Goal: Find specific page/section: Find specific page/section

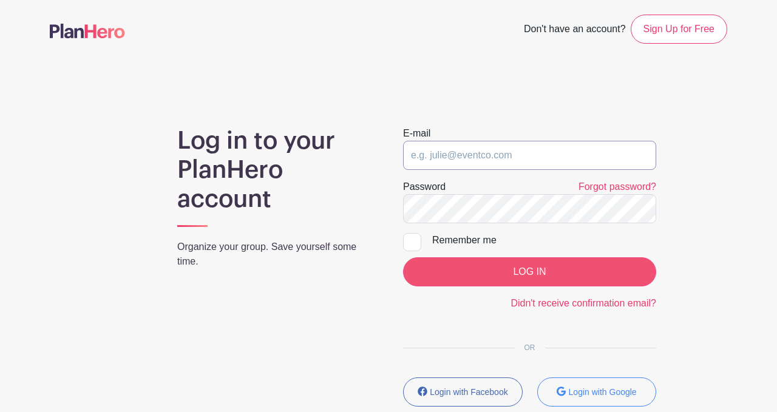
type input "[EMAIL_ADDRESS][DOMAIN_NAME]"
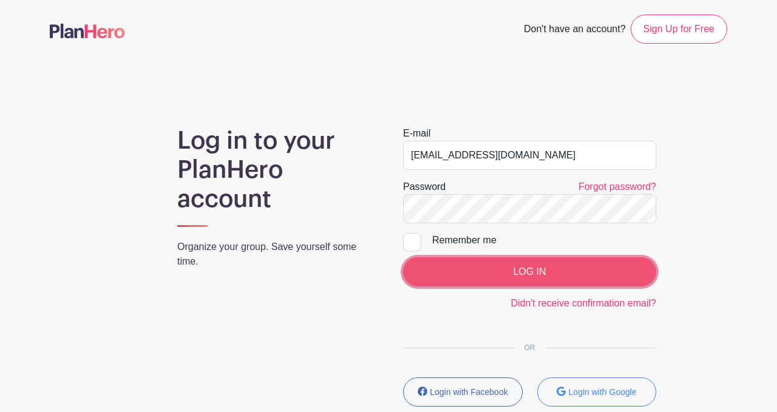
click at [498, 274] on input "LOG IN" at bounding box center [529, 271] width 253 height 29
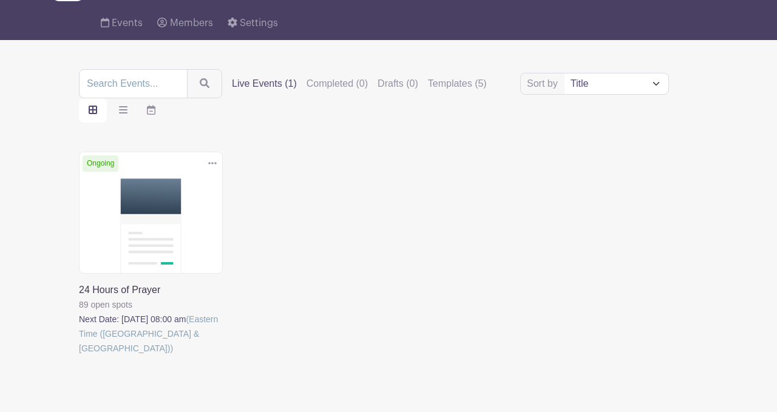
scroll to position [85, 0]
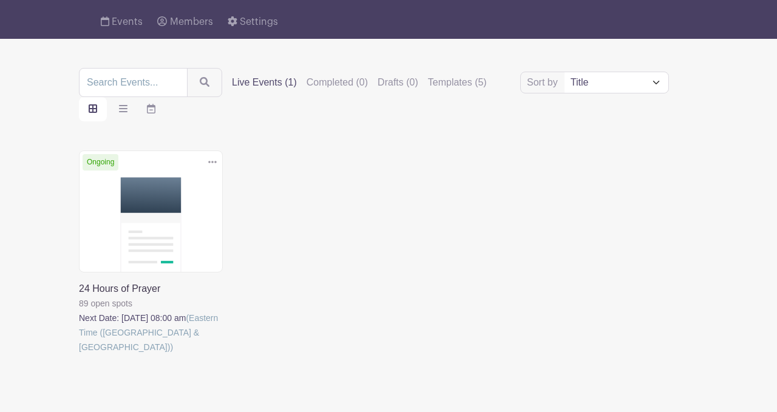
click at [79, 355] on link at bounding box center [79, 355] width 0 height 0
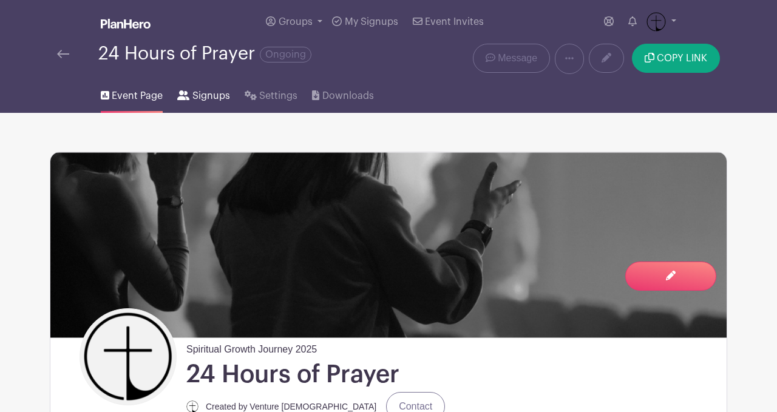
click at [202, 103] on span "Signups" at bounding box center [211, 96] width 38 height 15
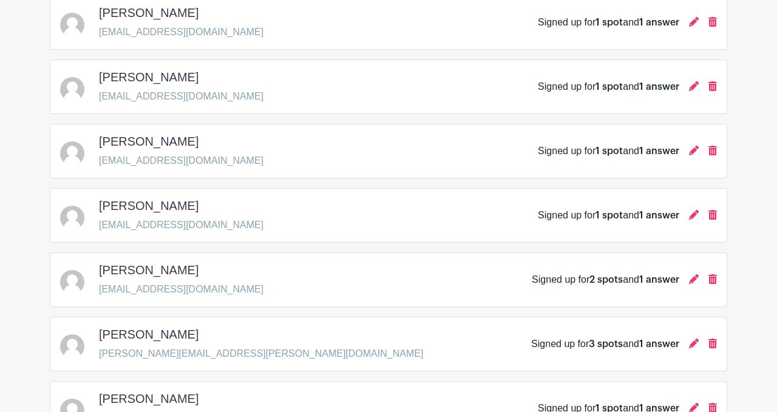
scroll to position [1828, 0]
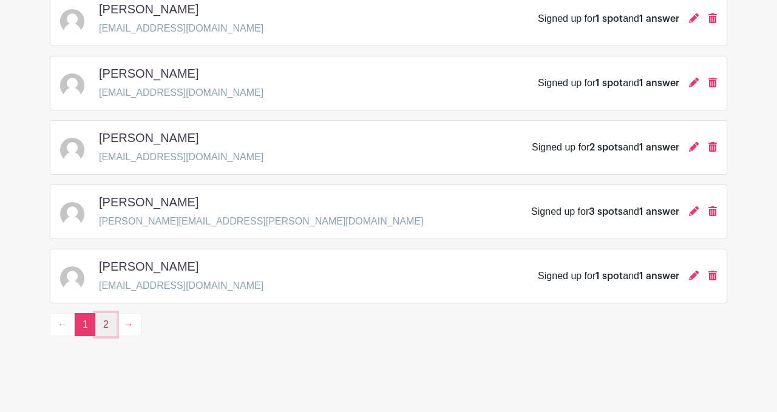
click at [100, 327] on link "2" at bounding box center [105, 324] width 21 height 23
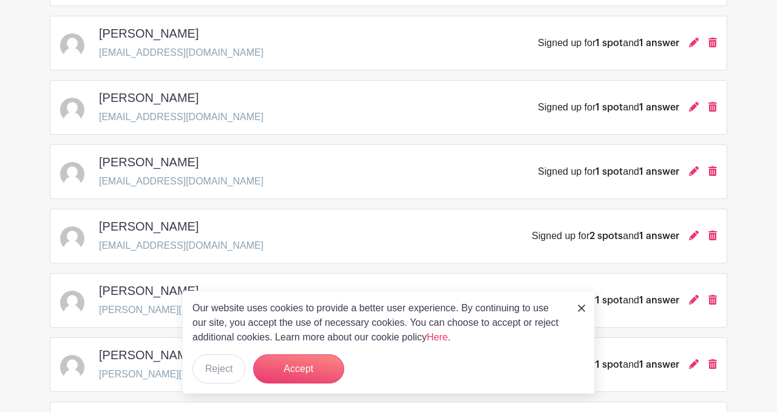
scroll to position [1120, 0]
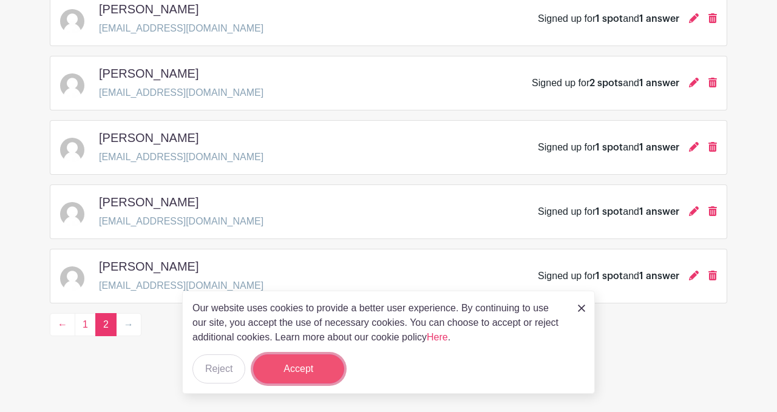
click at [320, 368] on button "Accept" at bounding box center [298, 369] width 91 height 29
